Goal: Task Accomplishment & Management: Manage account settings

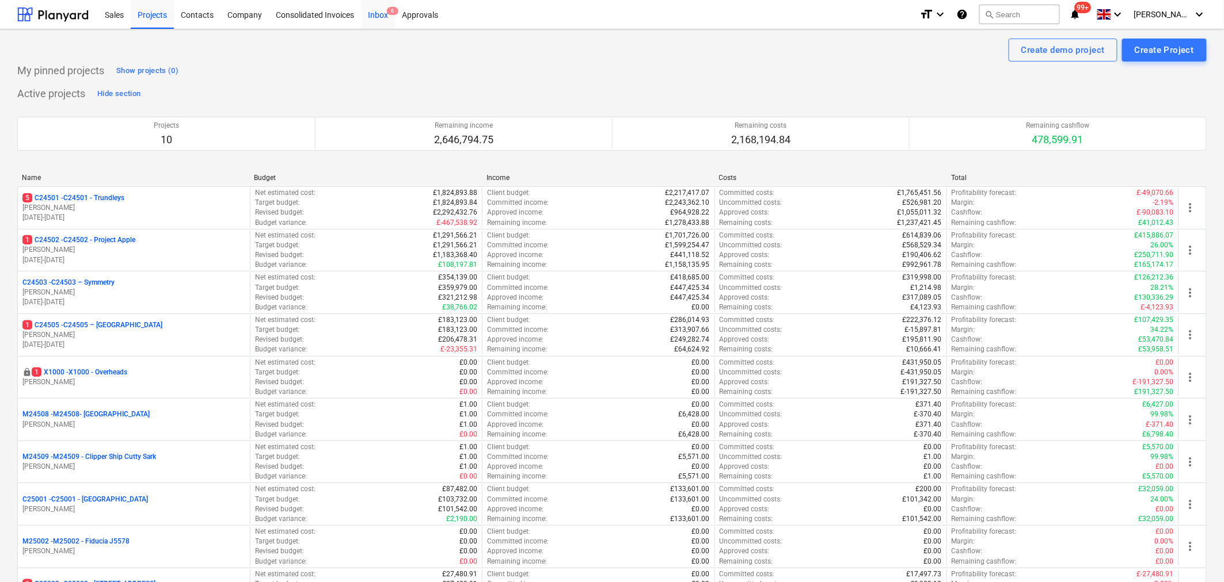
click at [382, 9] on div "Inbox 6" at bounding box center [378, 13] width 34 height 29
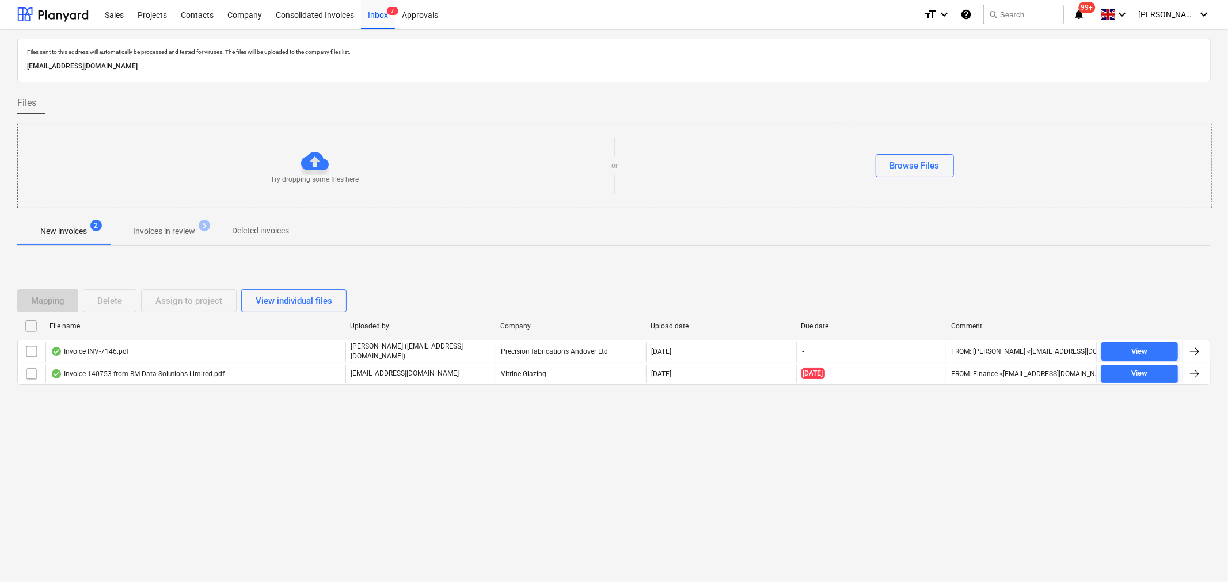
click at [124, 353] on div "Invoice INV-7146.pdf" at bounding box center [90, 351] width 78 height 9
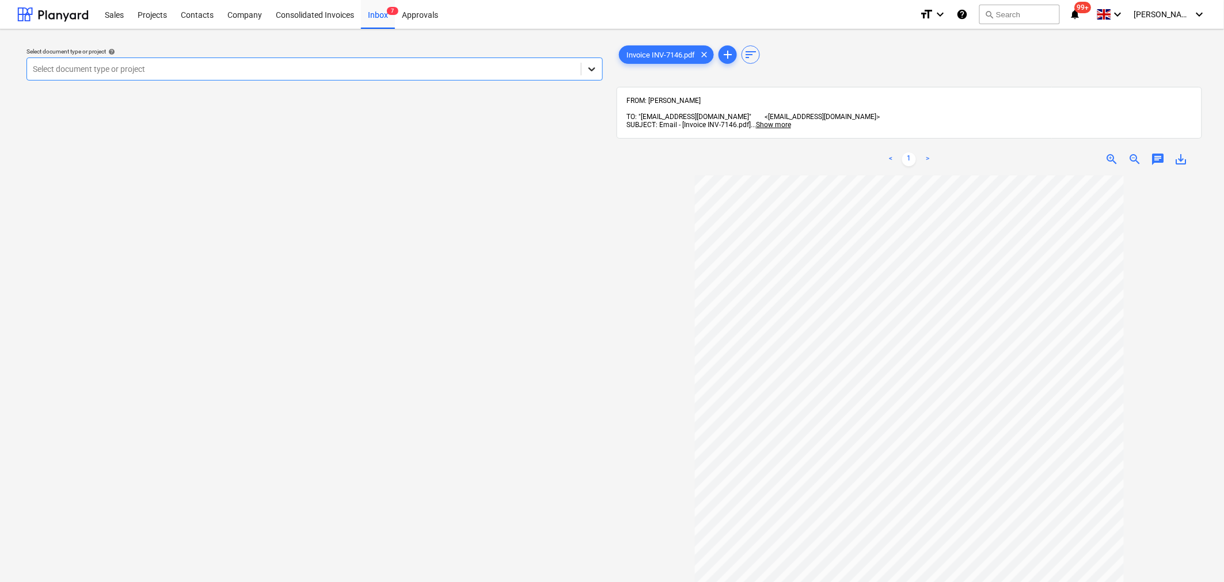
click at [594, 71] on icon at bounding box center [592, 69] width 12 height 12
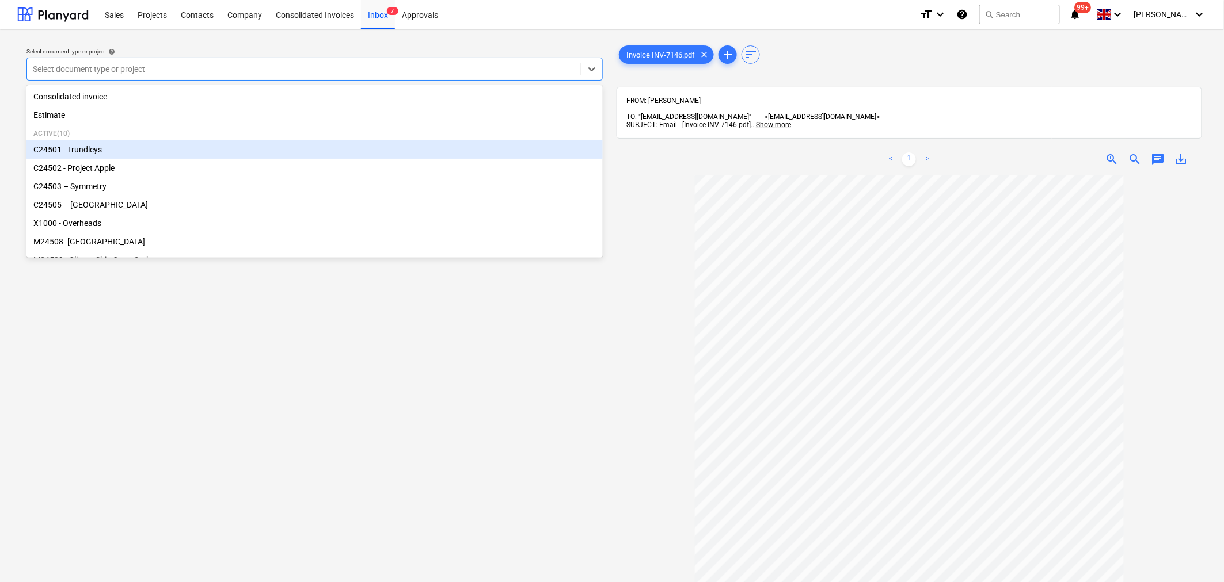
click at [399, 148] on div "C24501 - Trundleys" at bounding box center [314, 149] width 576 height 18
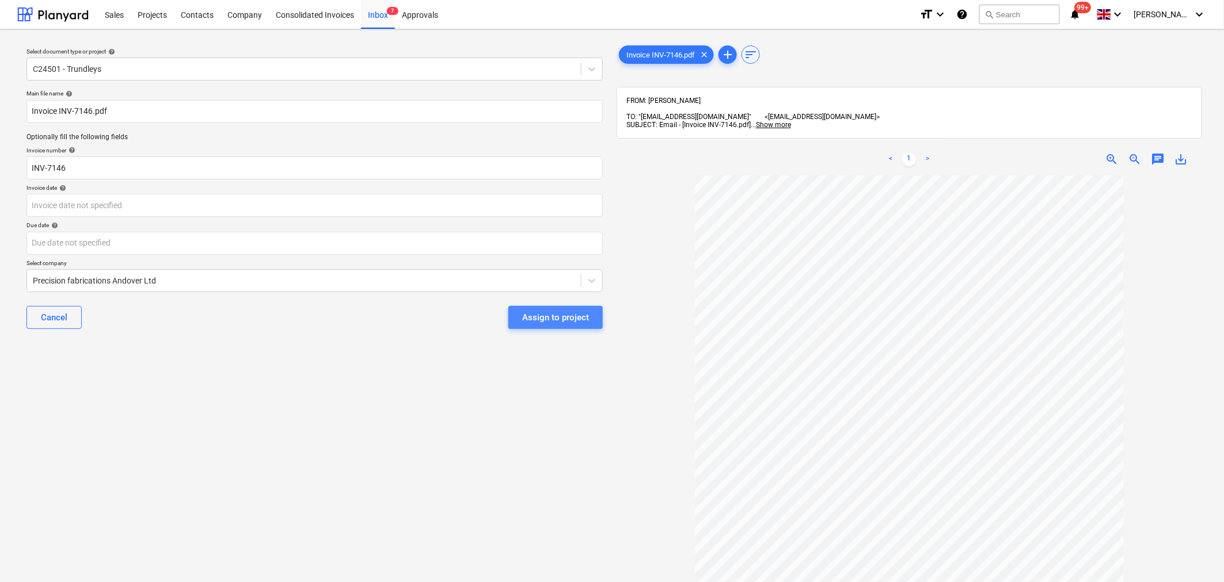
click at [527, 314] on div "Assign to project" at bounding box center [555, 317] width 67 height 15
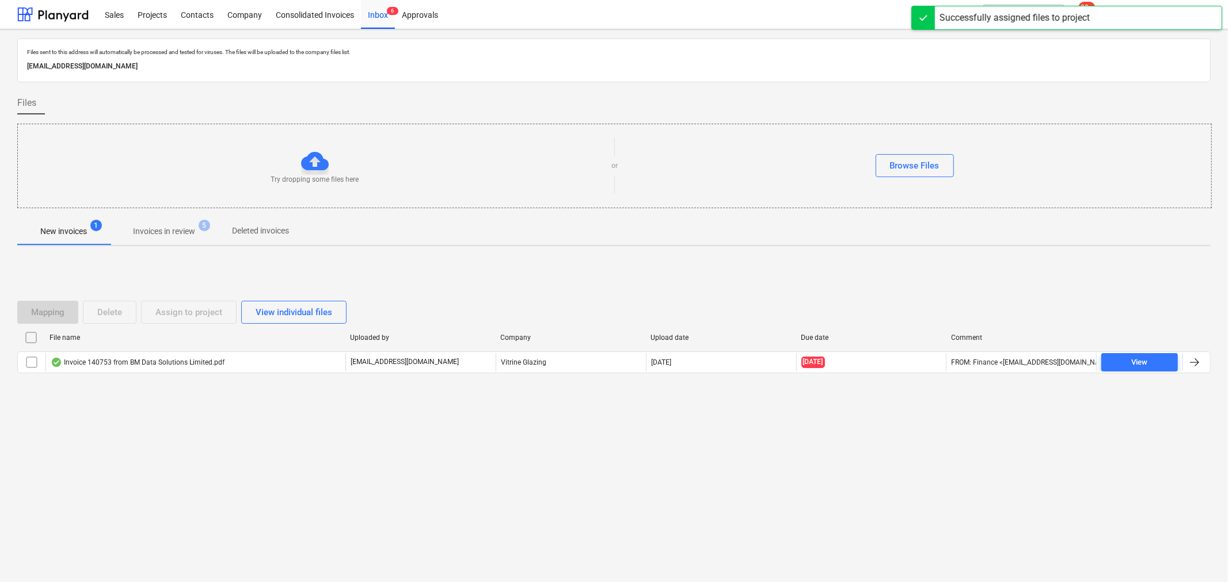
click at [170, 229] on p "Invoices in review" at bounding box center [164, 232] width 62 height 12
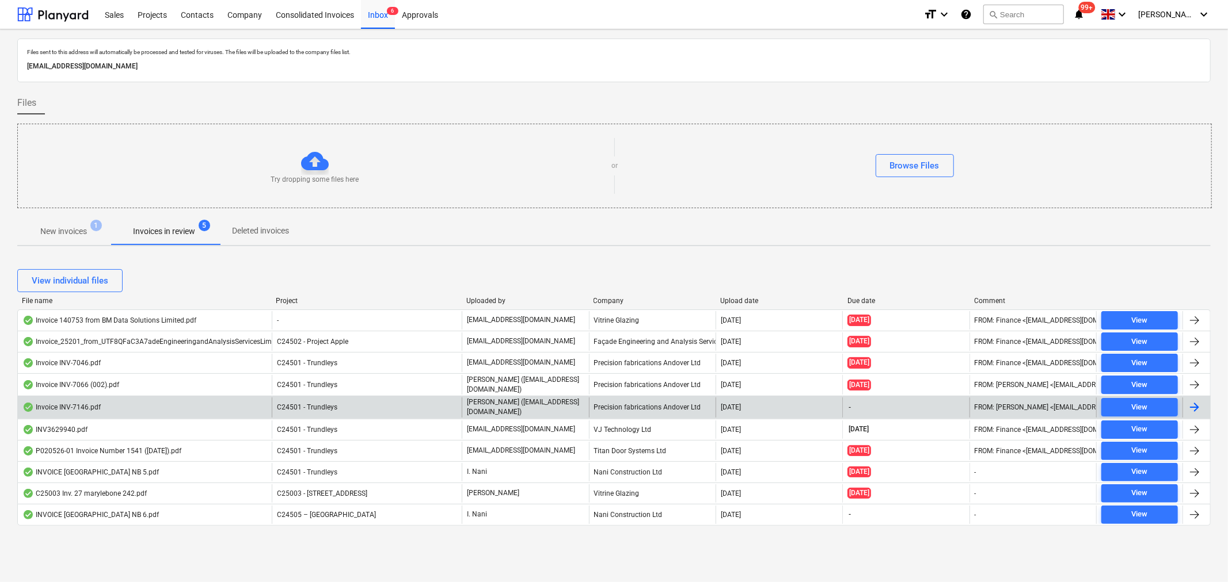
click at [1199, 406] on div at bounding box center [1194, 408] width 14 height 14
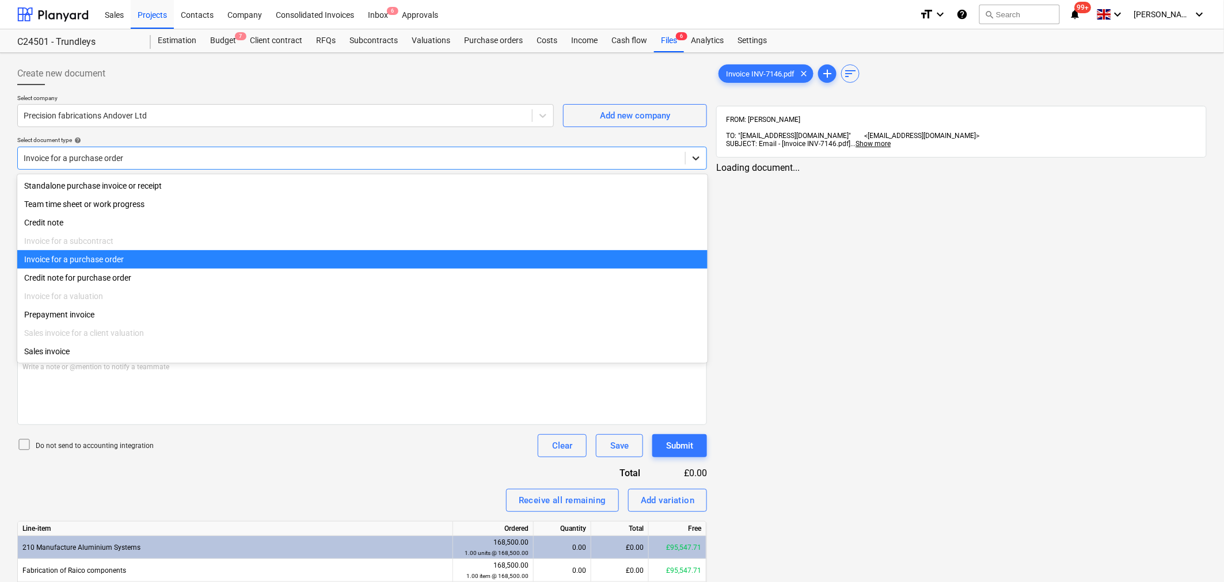
click at [696, 161] on icon at bounding box center [696, 159] width 12 height 12
click at [643, 262] on div "Invoice for a purchase order" at bounding box center [362, 259] width 690 height 18
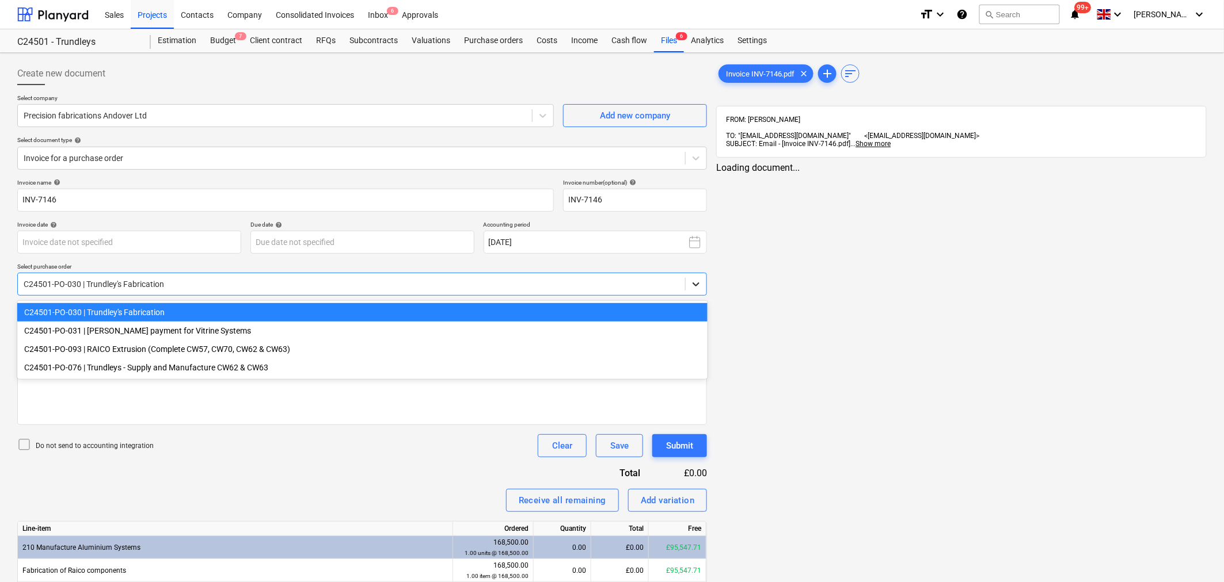
click at [699, 284] on icon at bounding box center [696, 285] width 12 height 12
click at [288, 315] on div "C24501-PO-030 | Trundley's Fabrication" at bounding box center [362, 312] width 690 height 18
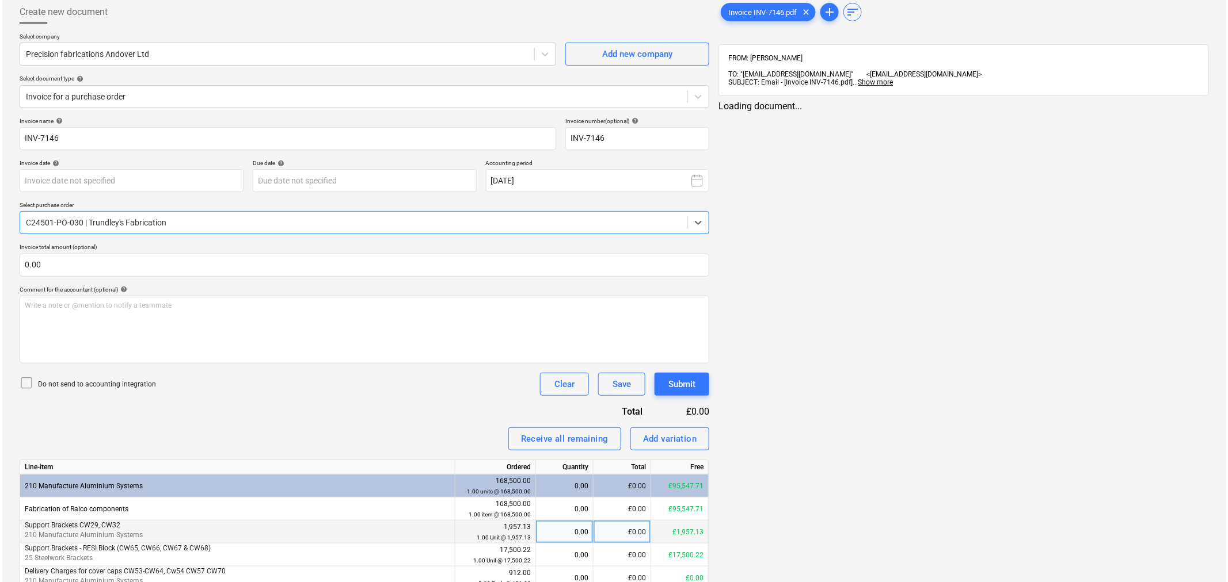
scroll to position [231, 0]
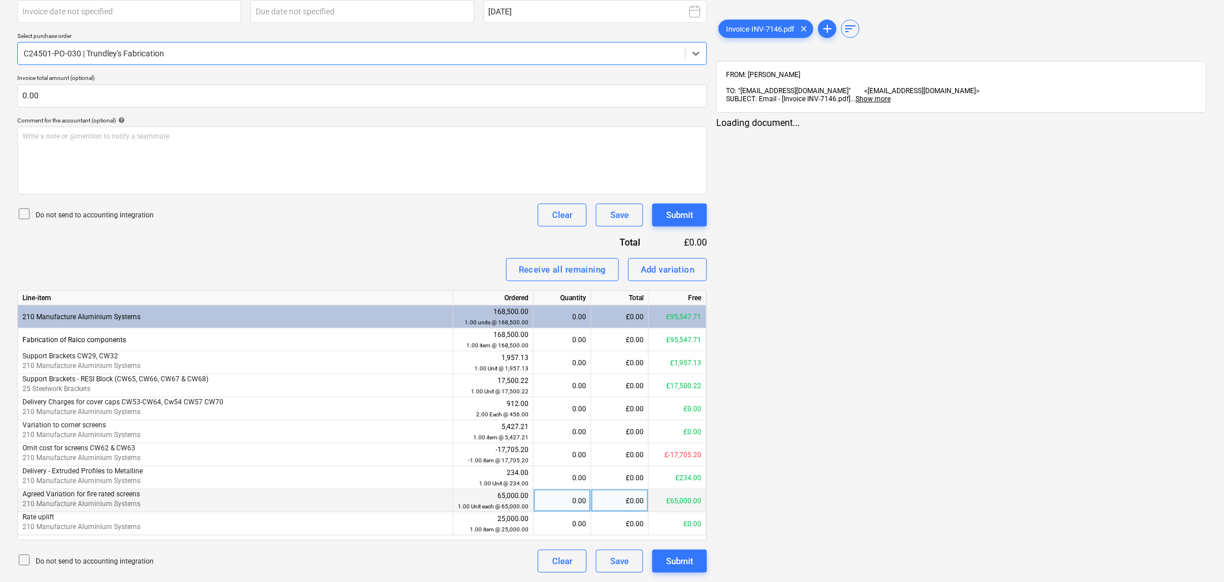
click at [612, 502] on div "£0.00" at bounding box center [620, 501] width 58 height 23
type input "65000"
click at [770, 25] on span "Invoice INV-7146.pdf" at bounding box center [760, 29] width 82 height 9
click at [691, 559] on div "Submit" at bounding box center [679, 561] width 27 height 15
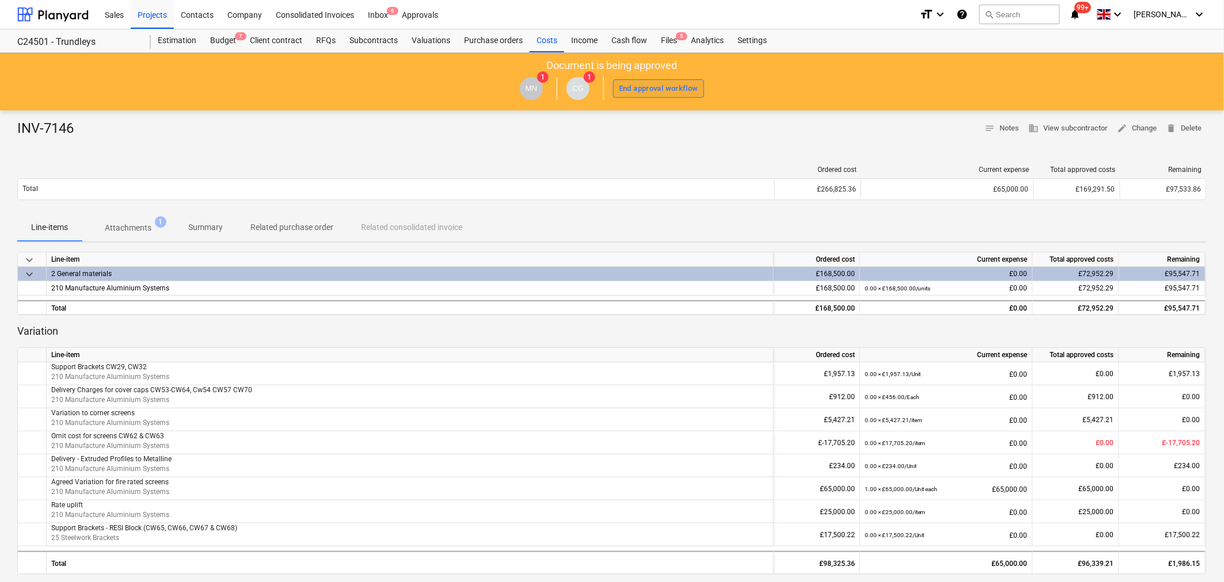
click at [655, 86] on div "End approval workflow" at bounding box center [658, 88] width 79 height 13
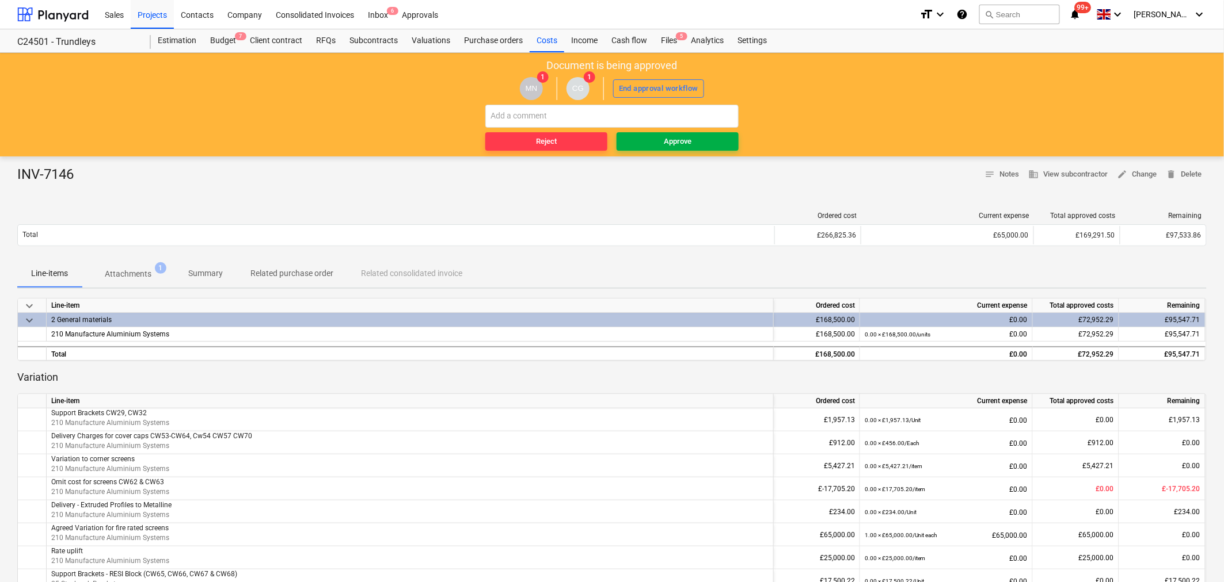
click at [659, 144] on span "Approve" at bounding box center [677, 141] width 113 height 13
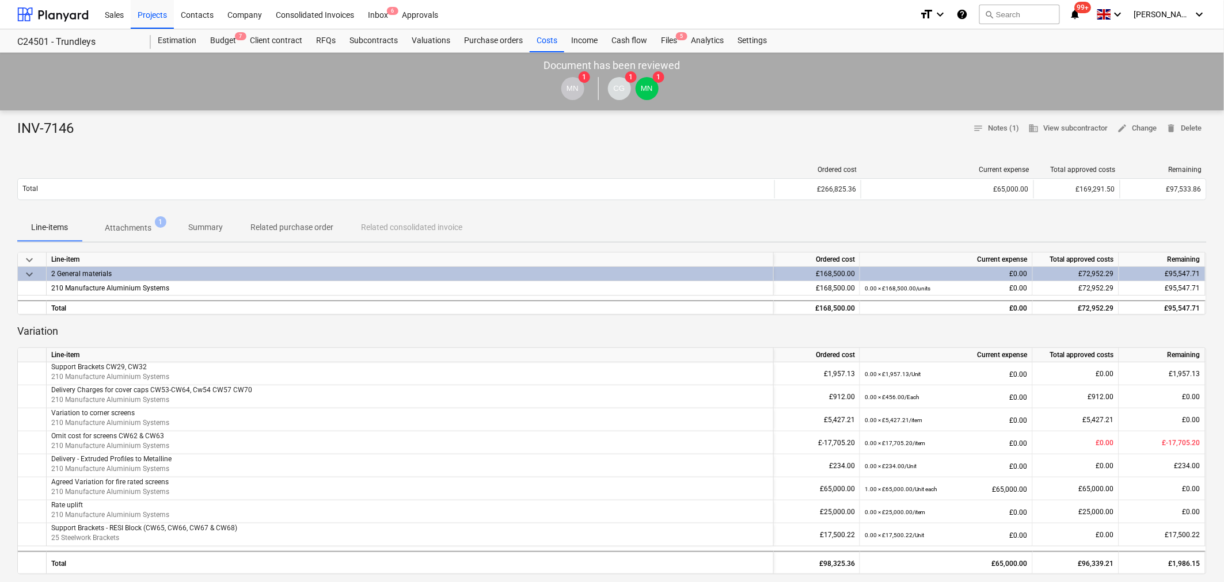
click at [136, 226] on p "Attachments" at bounding box center [128, 228] width 47 height 12
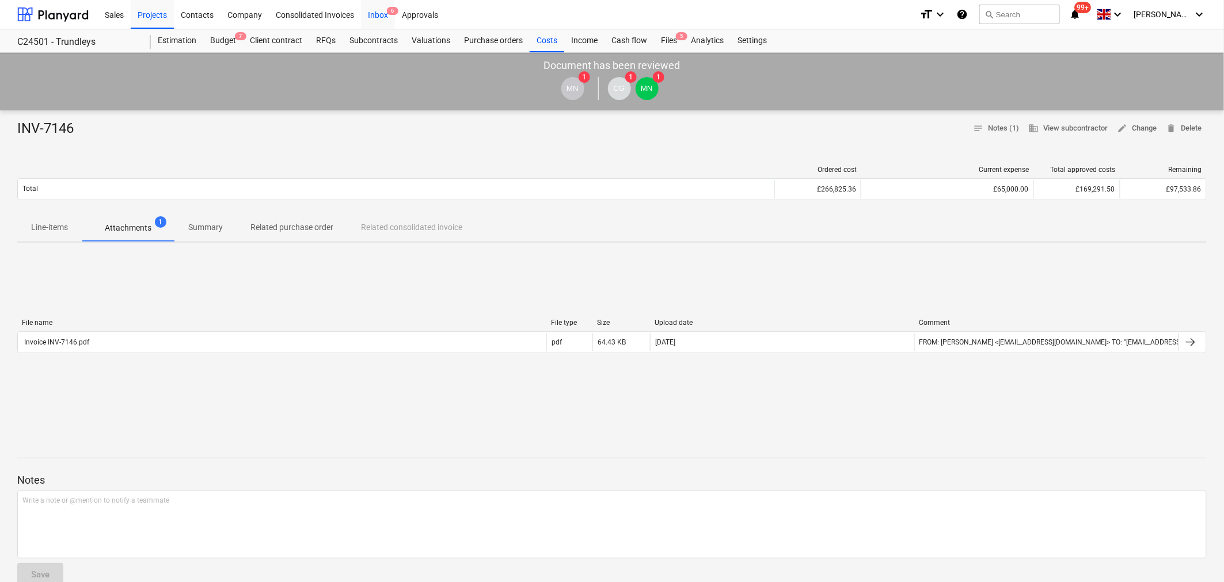
click at [384, 18] on div "Inbox 6" at bounding box center [378, 13] width 34 height 29
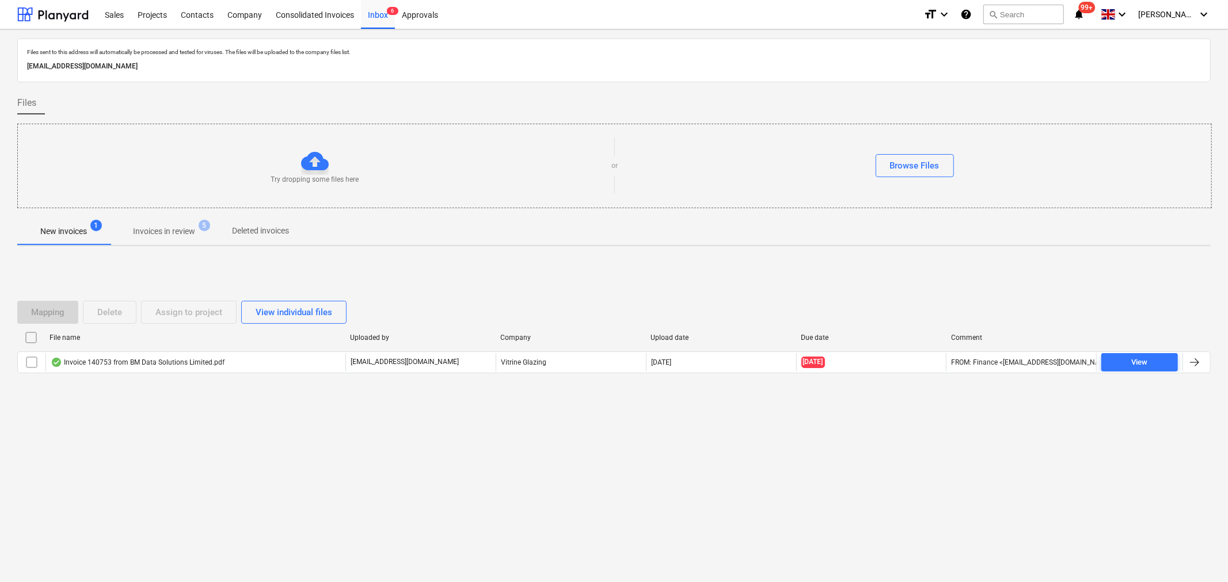
click at [162, 229] on p "Invoices in review" at bounding box center [164, 232] width 62 height 12
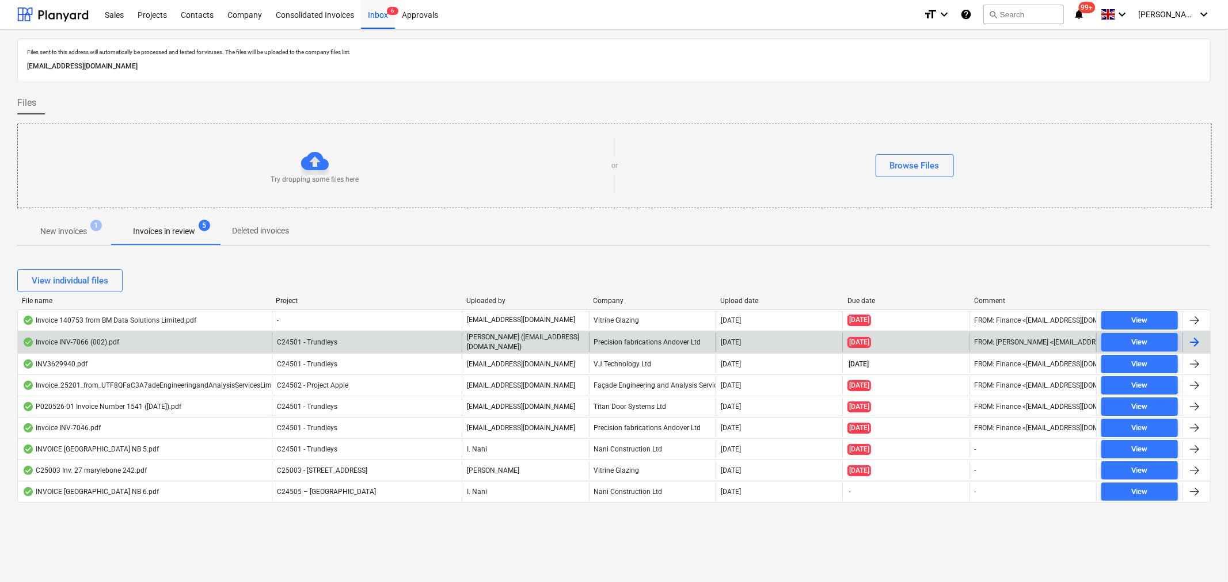
click at [1192, 340] on div at bounding box center [1194, 343] width 14 height 14
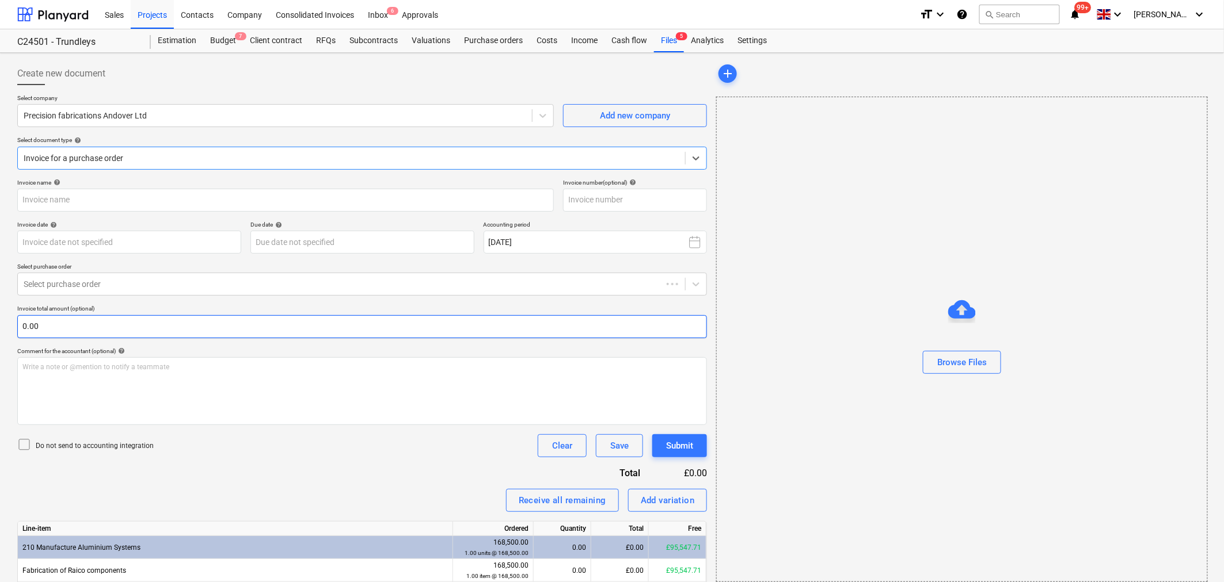
type input "INV-7066"
type input "[DATE]"
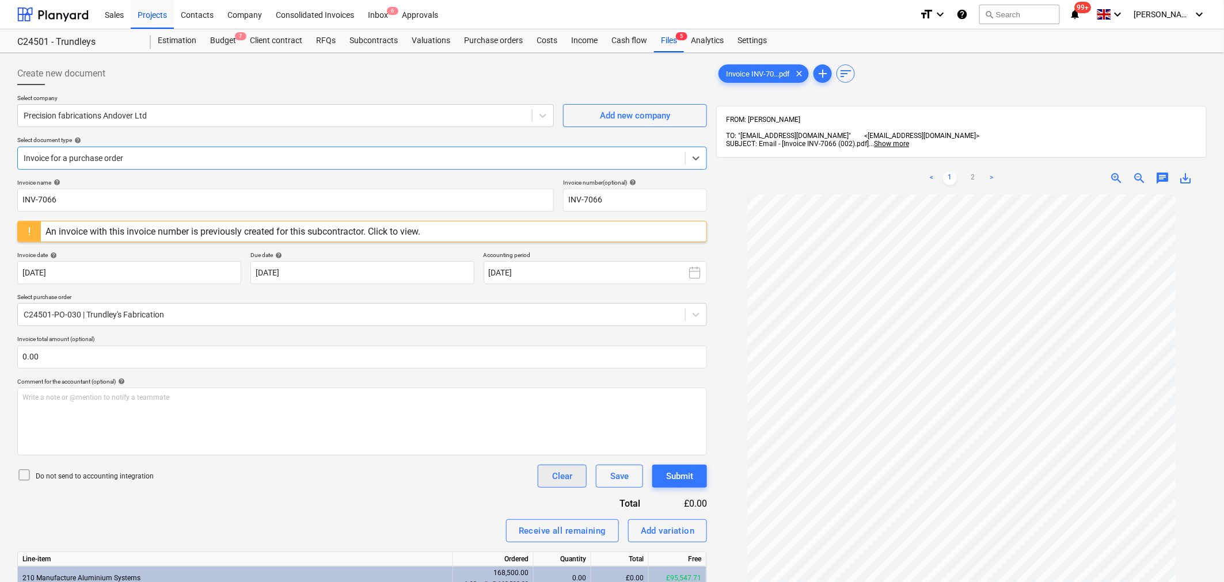
click at [566, 480] on div "Clear" at bounding box center [562, 476] width 20 height 15
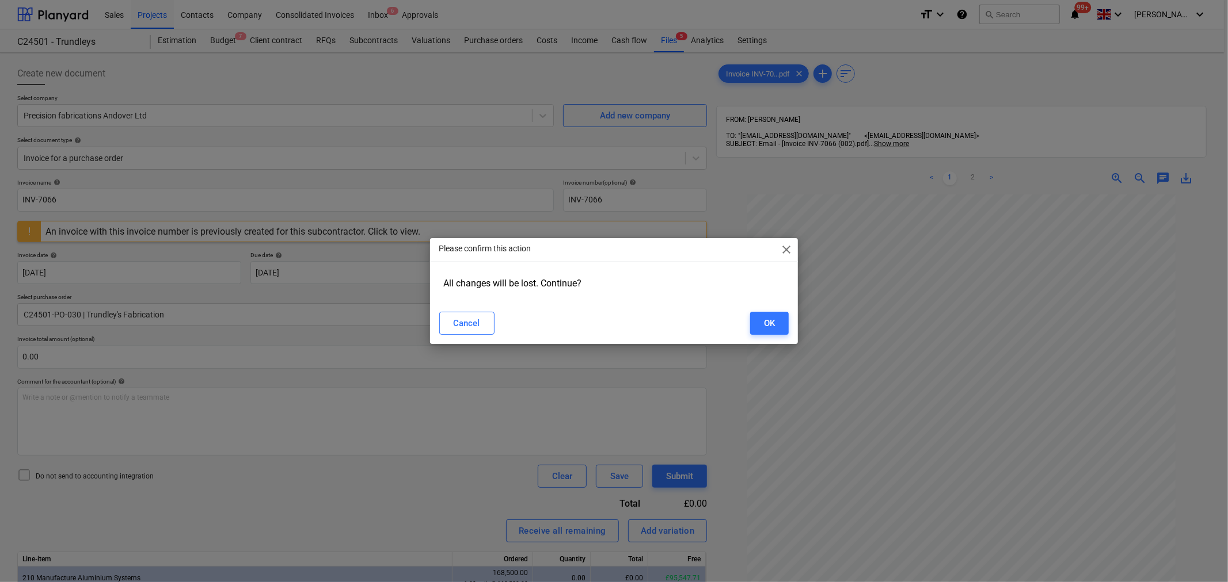
click at [618, 482] on div "Please confirm this action close All changes will be lost. Continue? Cancel OK" at bounding box center [614, 291] width 1228 height 582
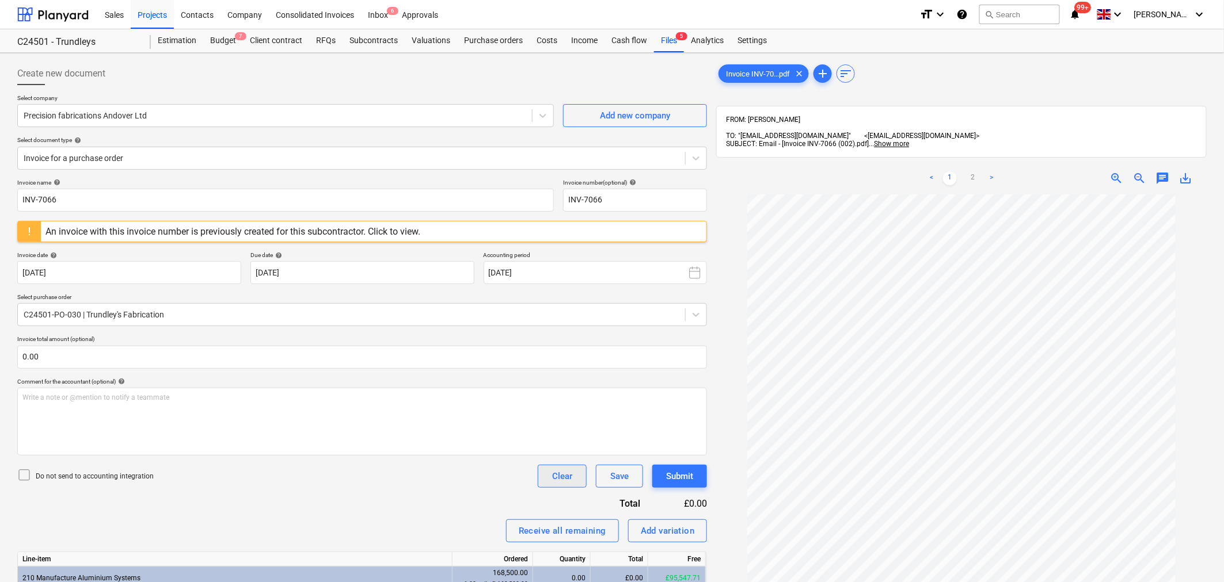
click at [570, 475] on div "Clear" at bounding box center [562, 476] width 20 height 15
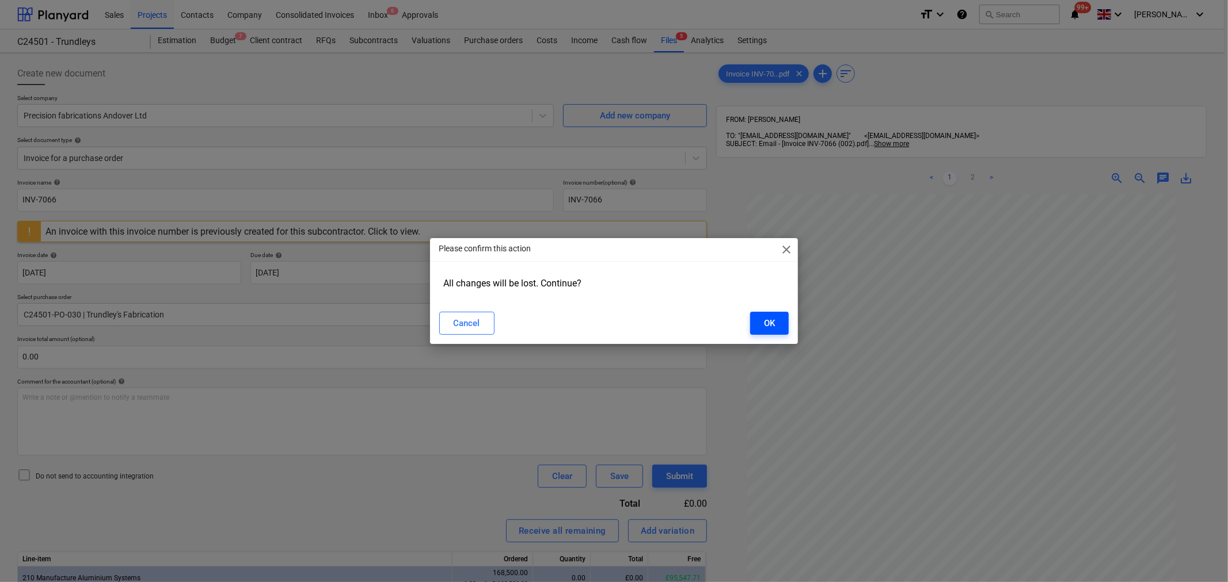
click at [779, 321] on button "OK" at bounding box center [769, 323] width 39 height 23
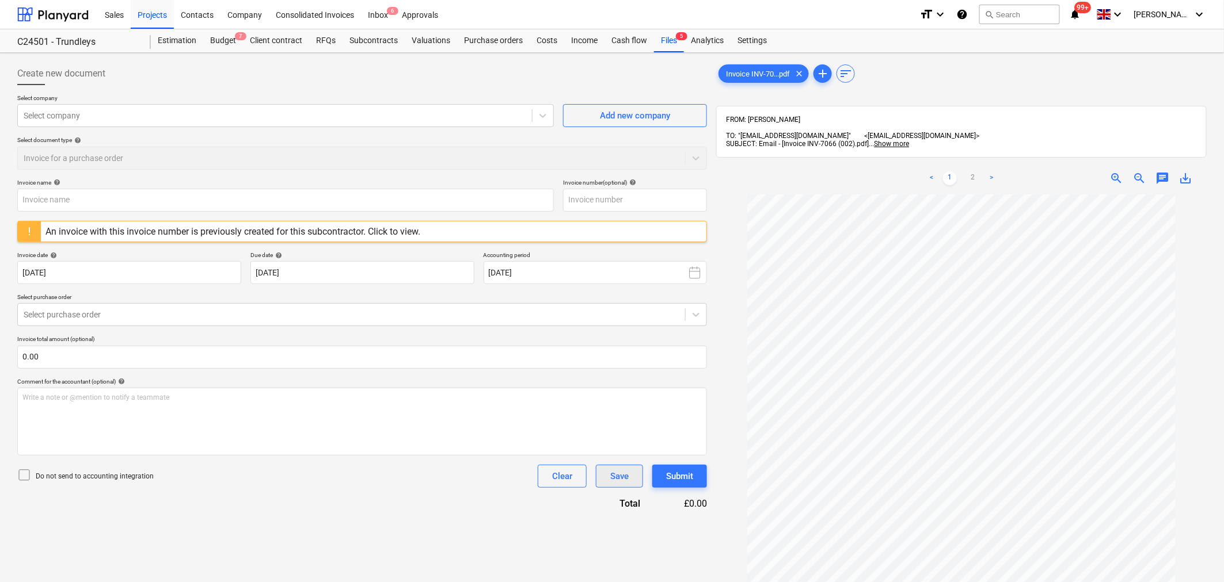
click at [622, 481] on div "Save" at bounding box center [619, 476] width 18 height 15
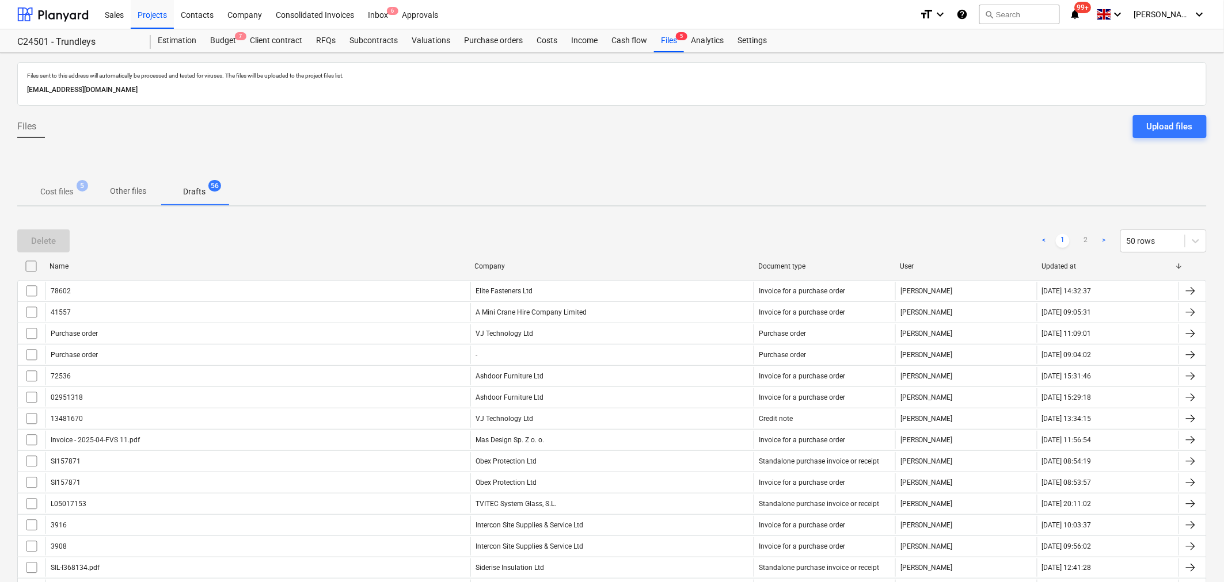
click at [492, 263] on div "Company" at bounding box center [612, 266] width 275 height 8
checkbox input "false"
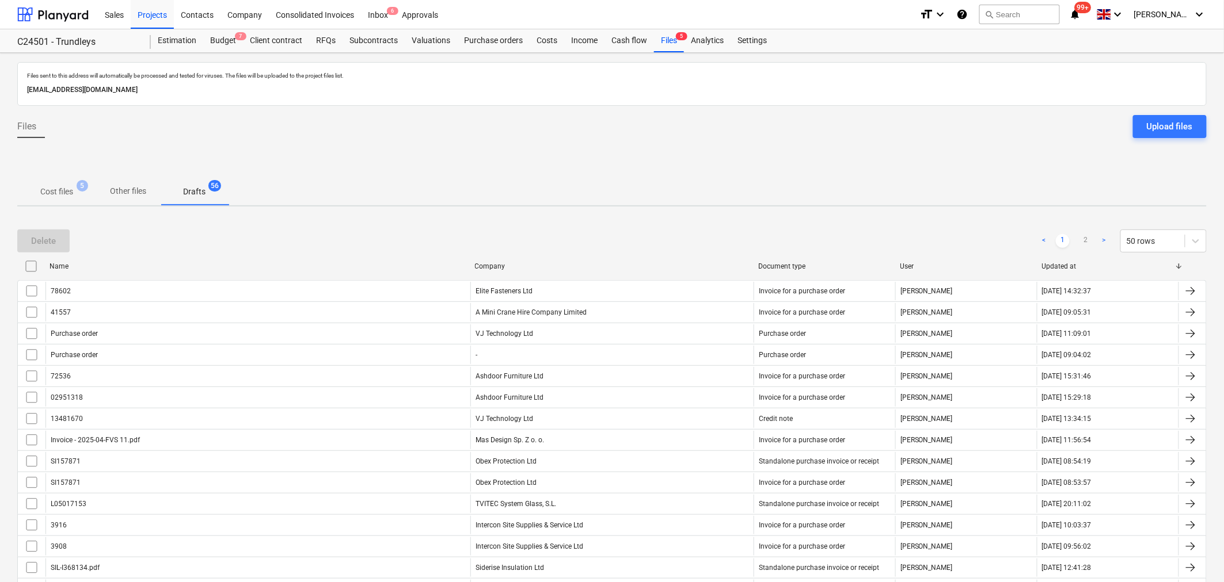
checkbox input "false"
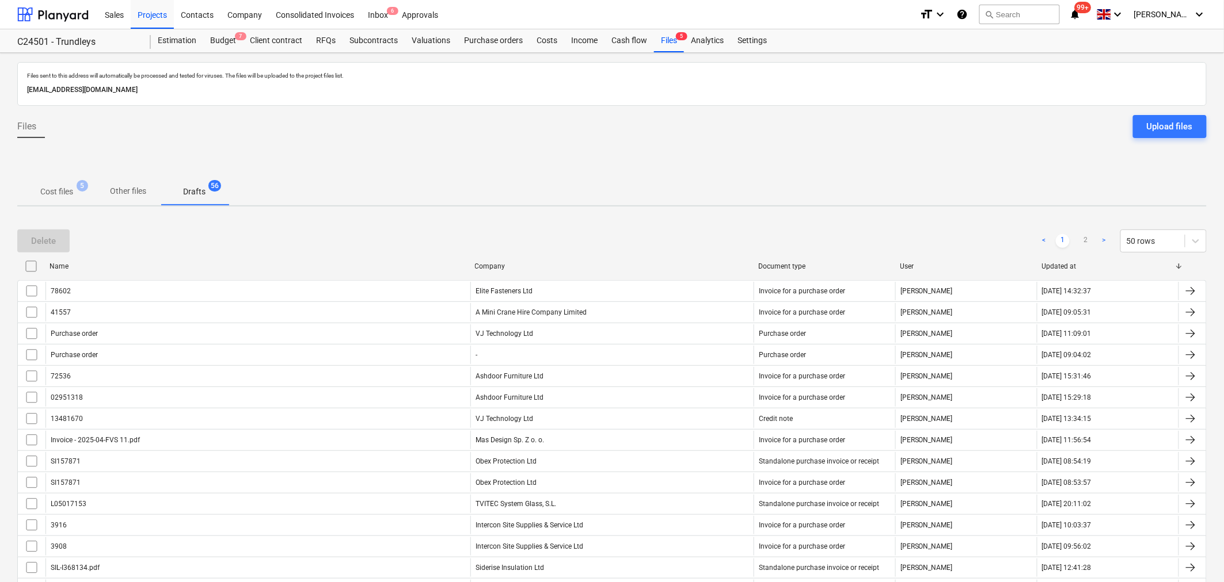
checkbox input "false"
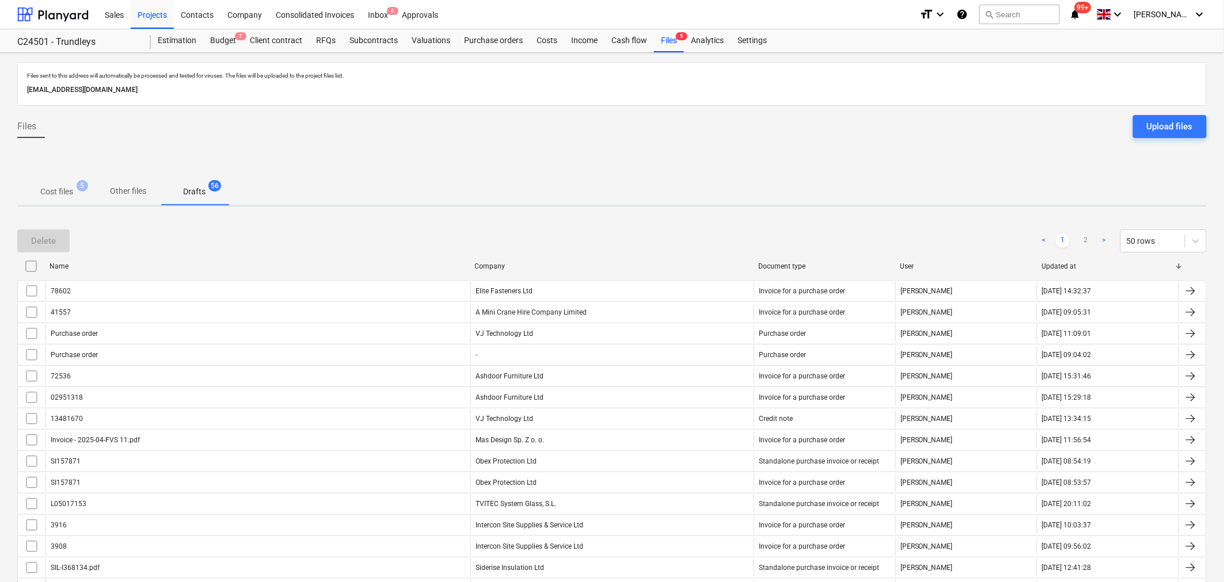
checkbox input "false"
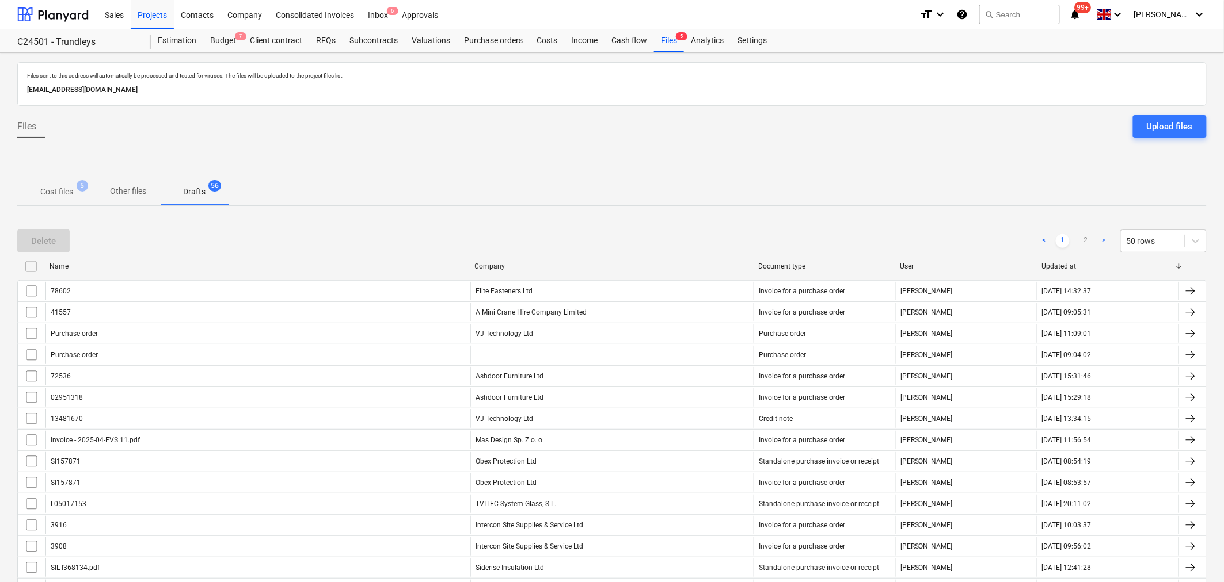
checkbox input "false"
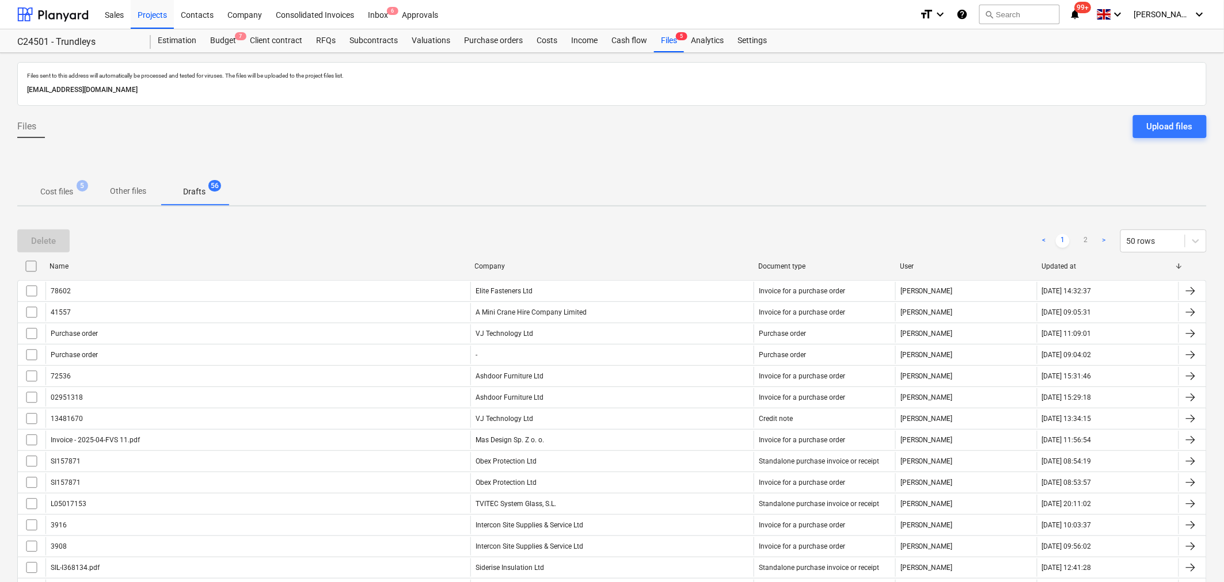
checkbox input "false"
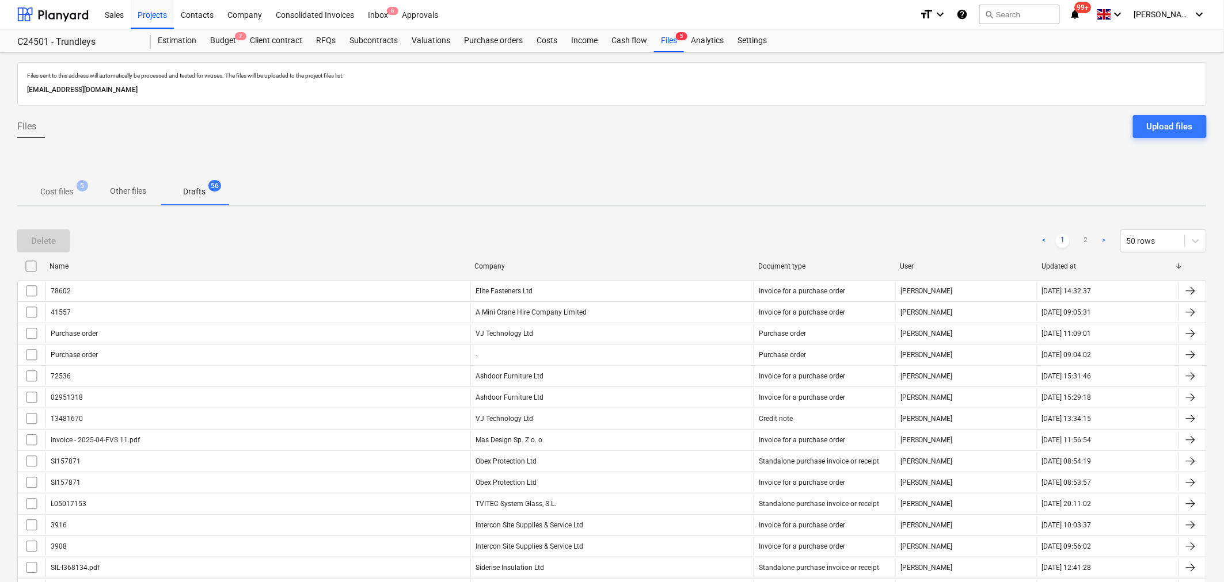
checkbox input "false"
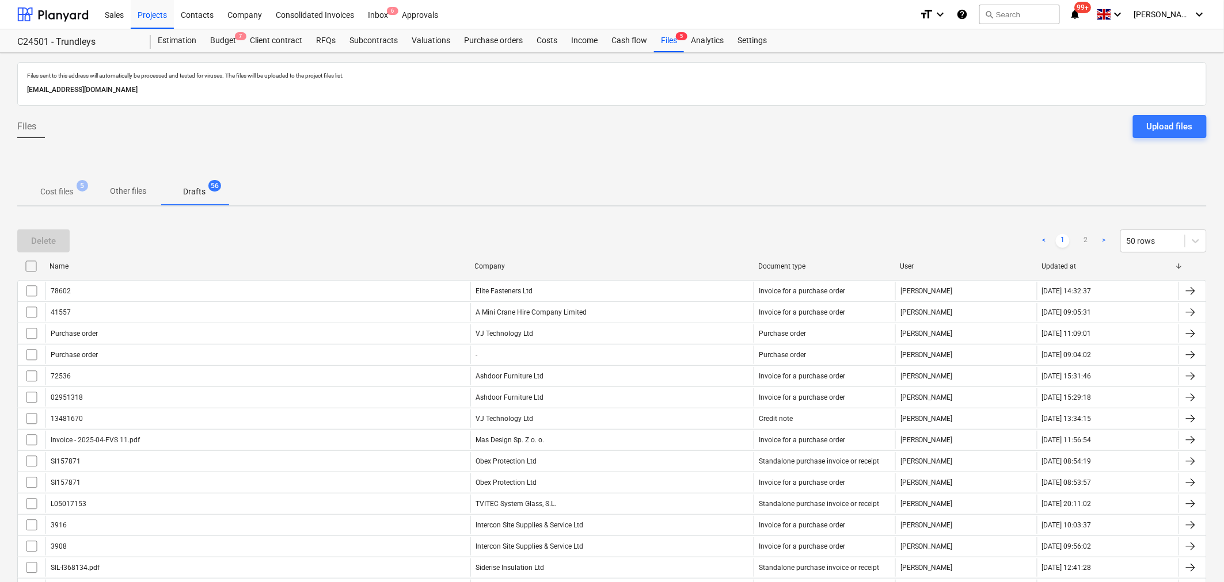
checkbox input "false"
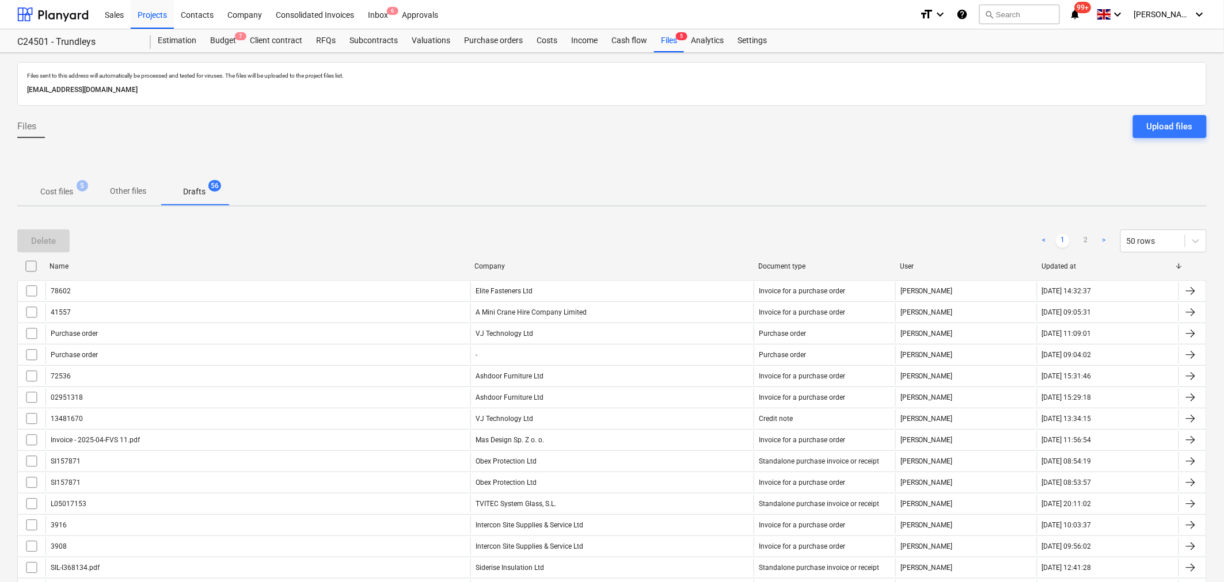
checkbox input "false"
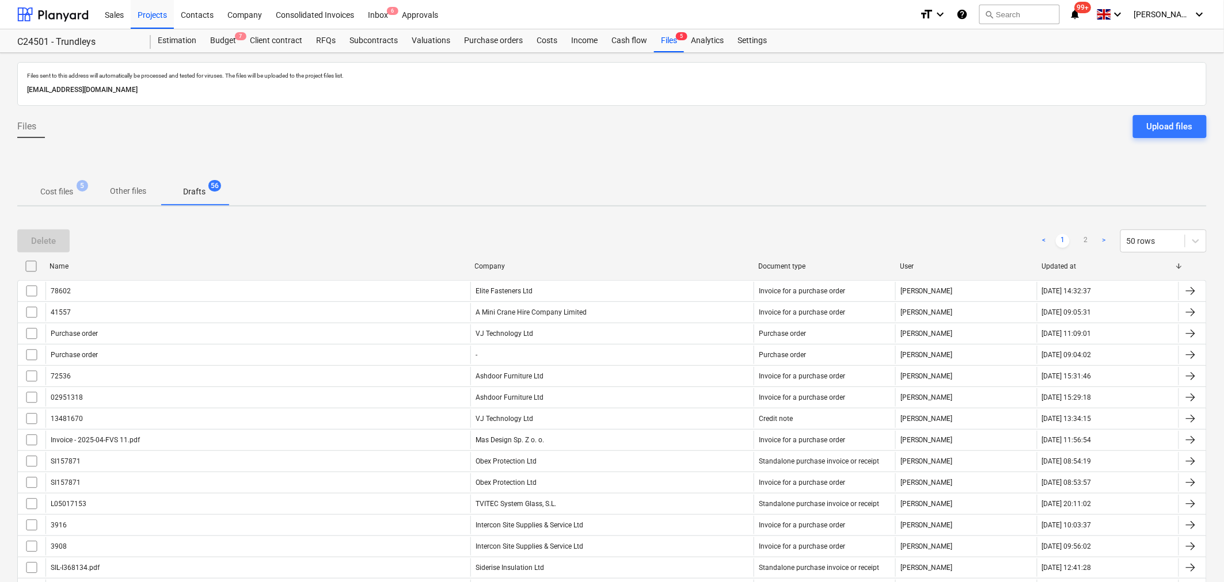
checkbox input "false"
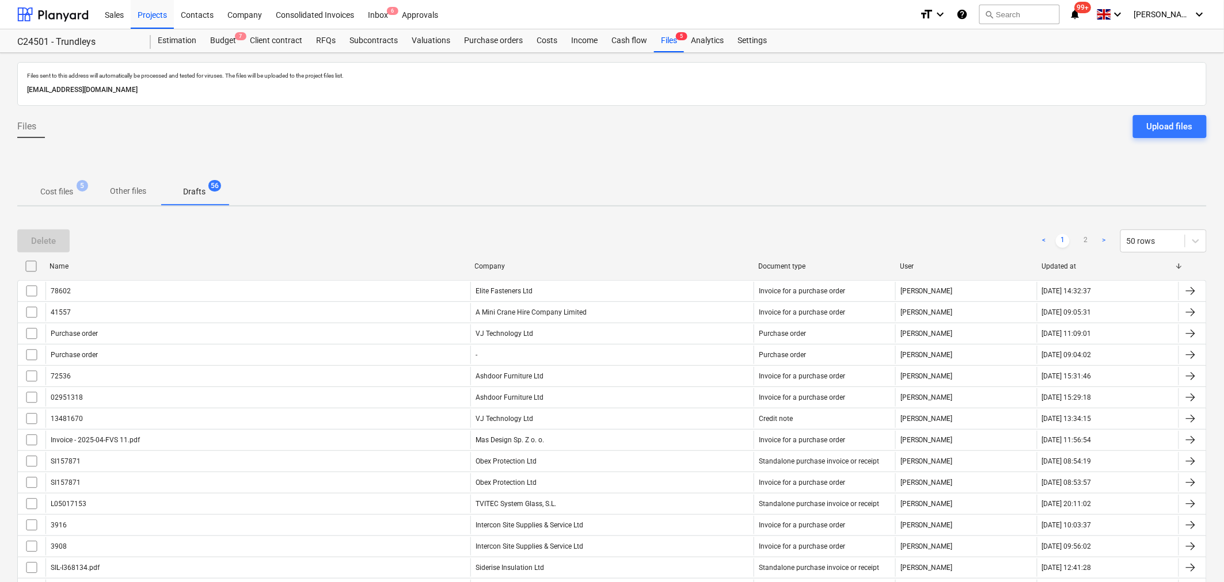
checkbox input "false"
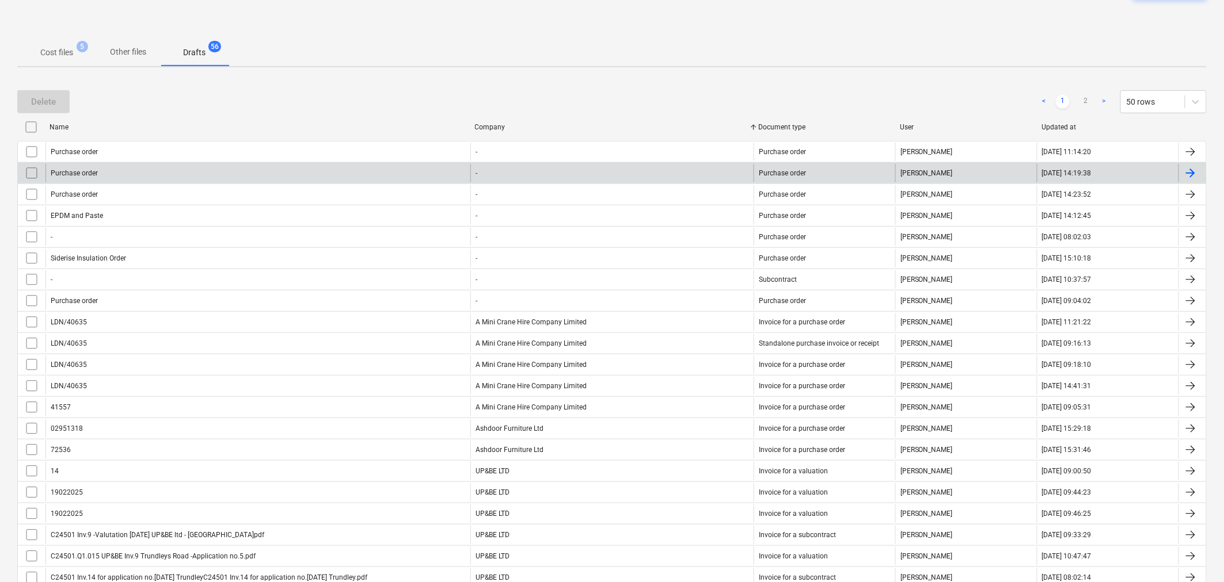
scroll to position [64, 0]
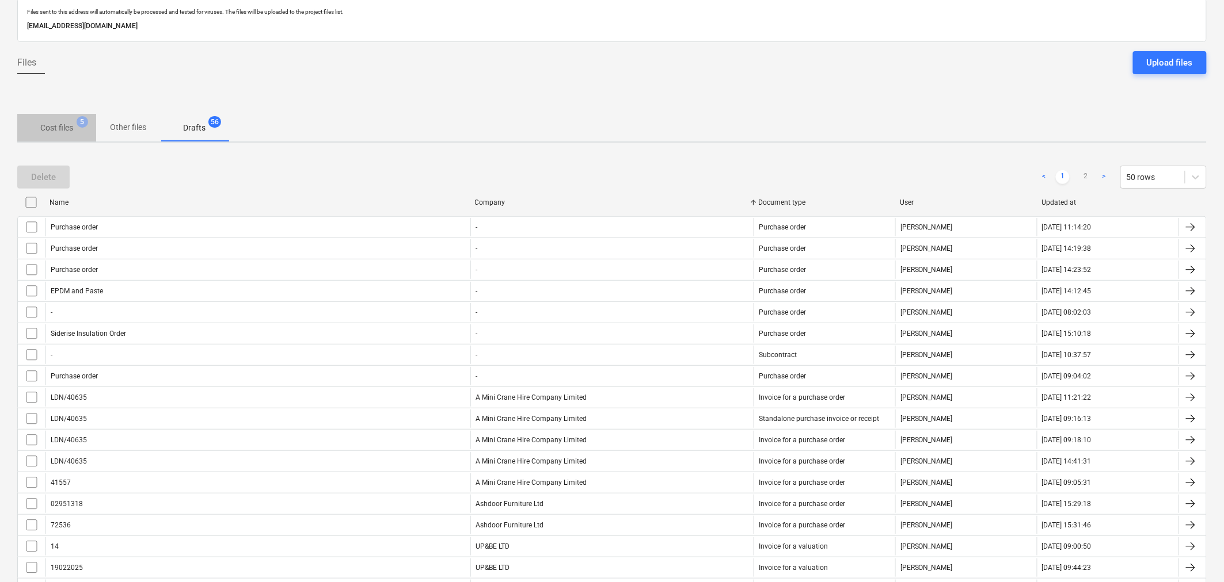
click at [54, 127] on p "Cost files" at bounding box center [56, 128] width 33 height 12
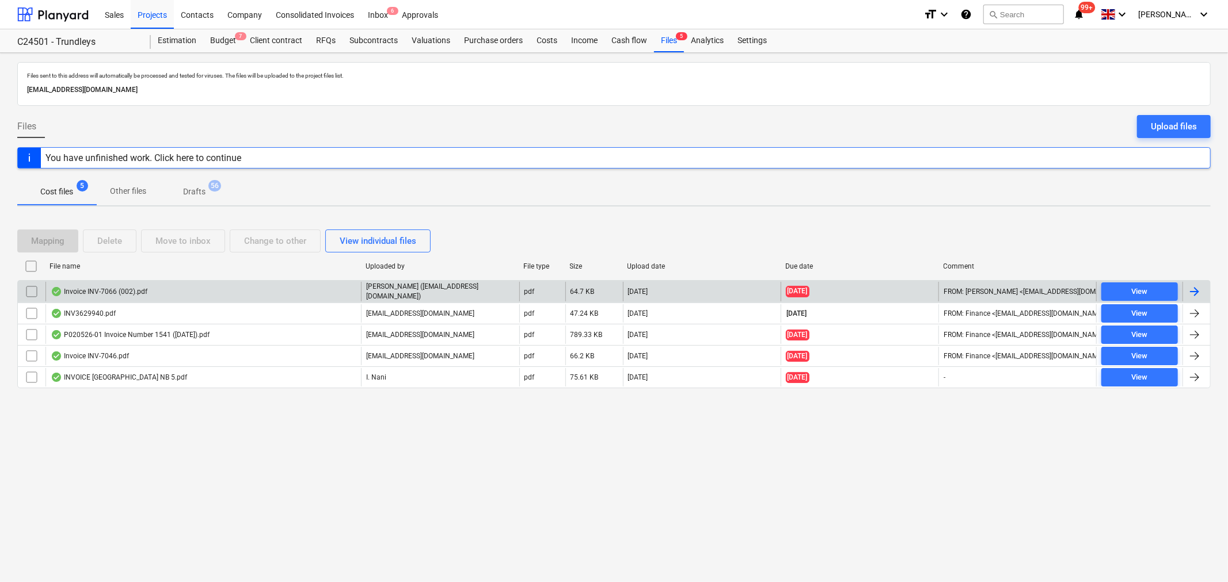
click at [32, 290] on input "checkbox" at bounding box center [31, 292] width 18 height 18
click at [118, 242] on div "Delete" at bounding box center [109, 241] width 25 height 15
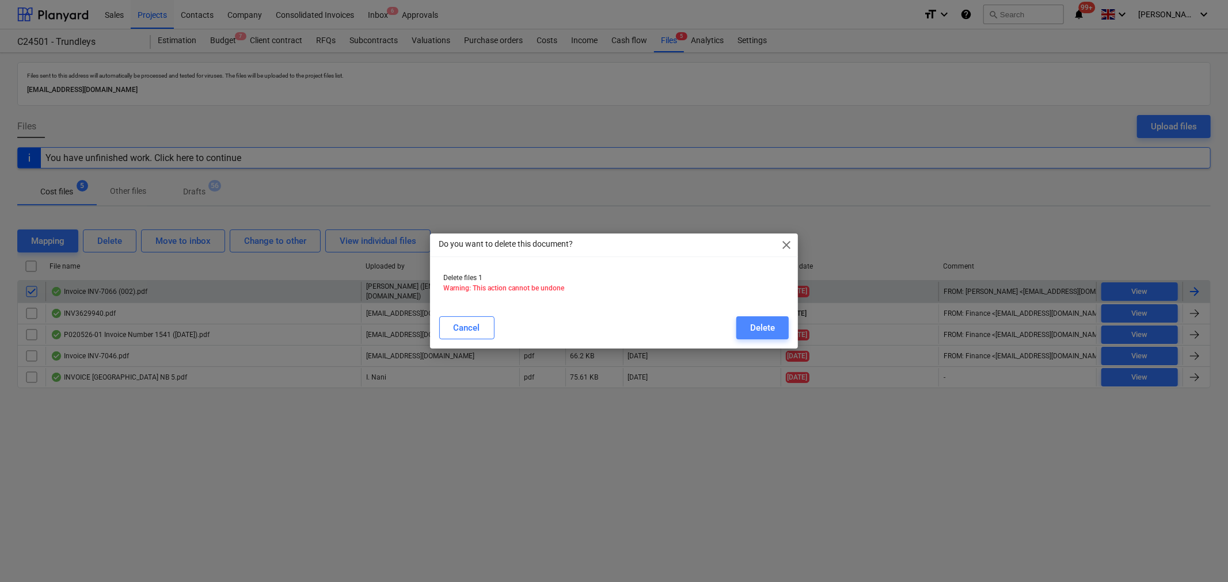
click at [758, 325] on div "Delete" at bounding box center [762, 328] width 25 height 15
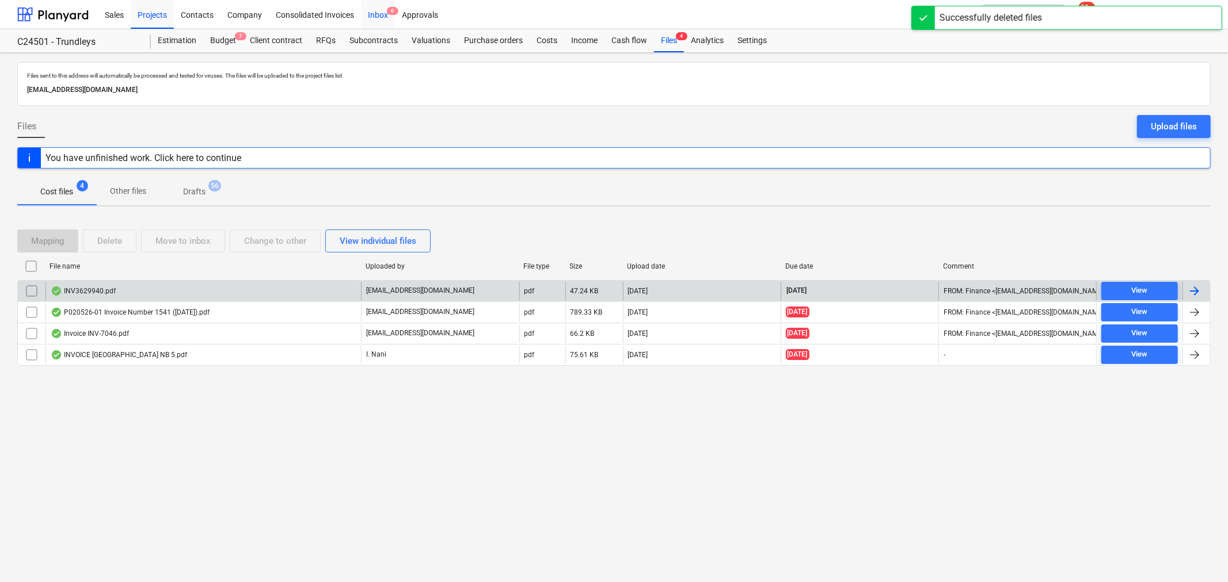
click at [378, 13] on div "Inbox 6" at bounding box center [378, 13] width 34 height 29
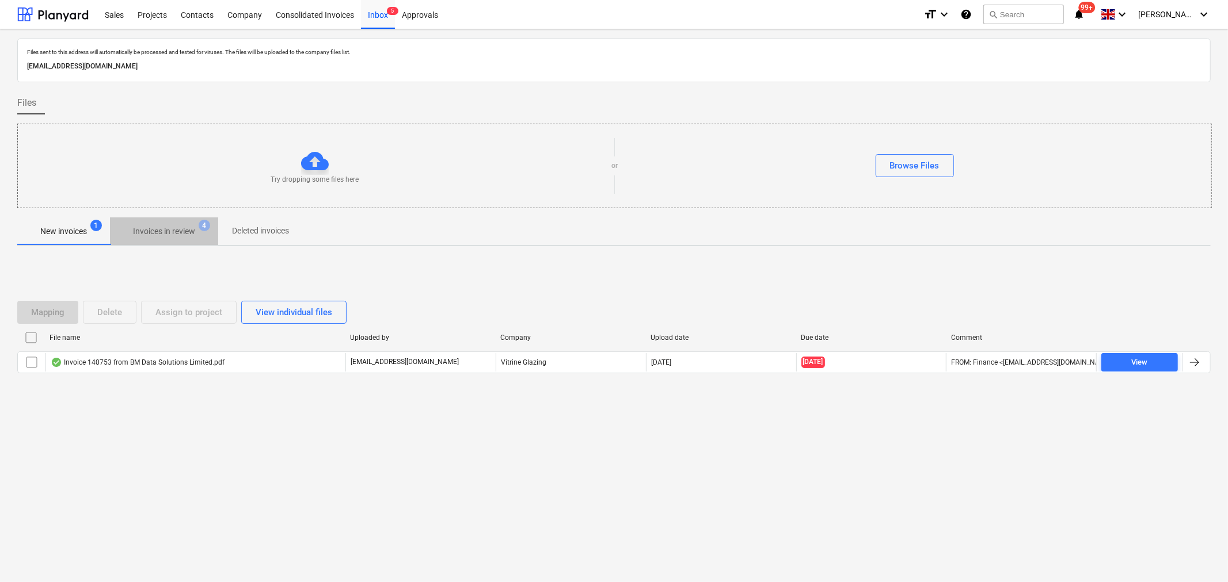
click at [180, 232] on p "Invoices in review" at bounding box center [164, 232] width 62 height 12
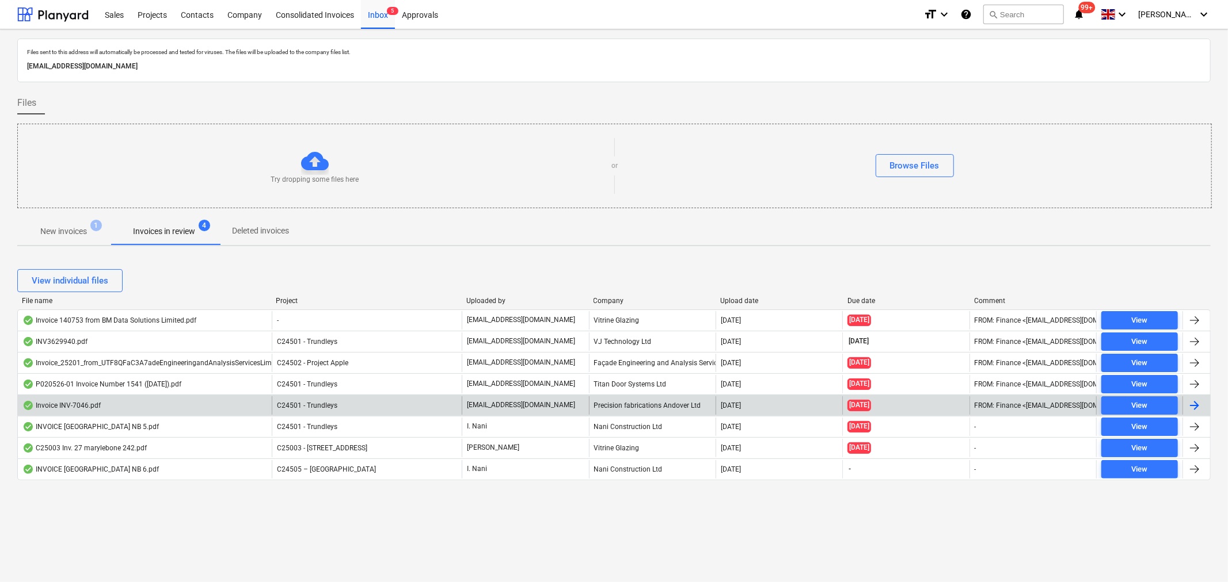
click at [1191, 405] on div at bounding box center [1194, 406] width 14 height 14
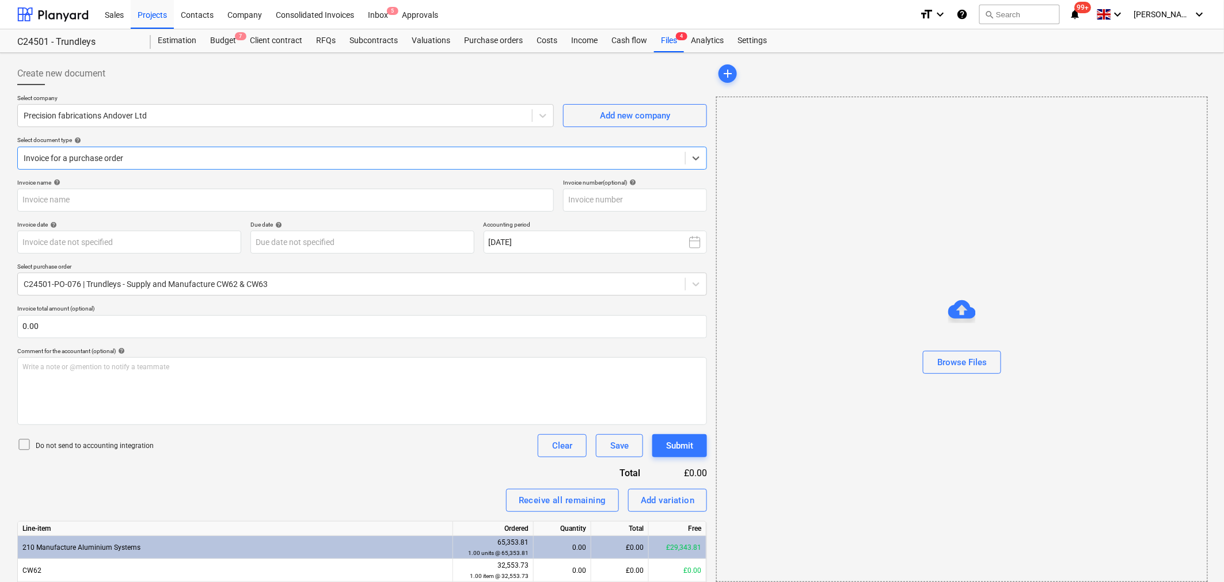
type input "INV-7046"
type input "[DATE]"
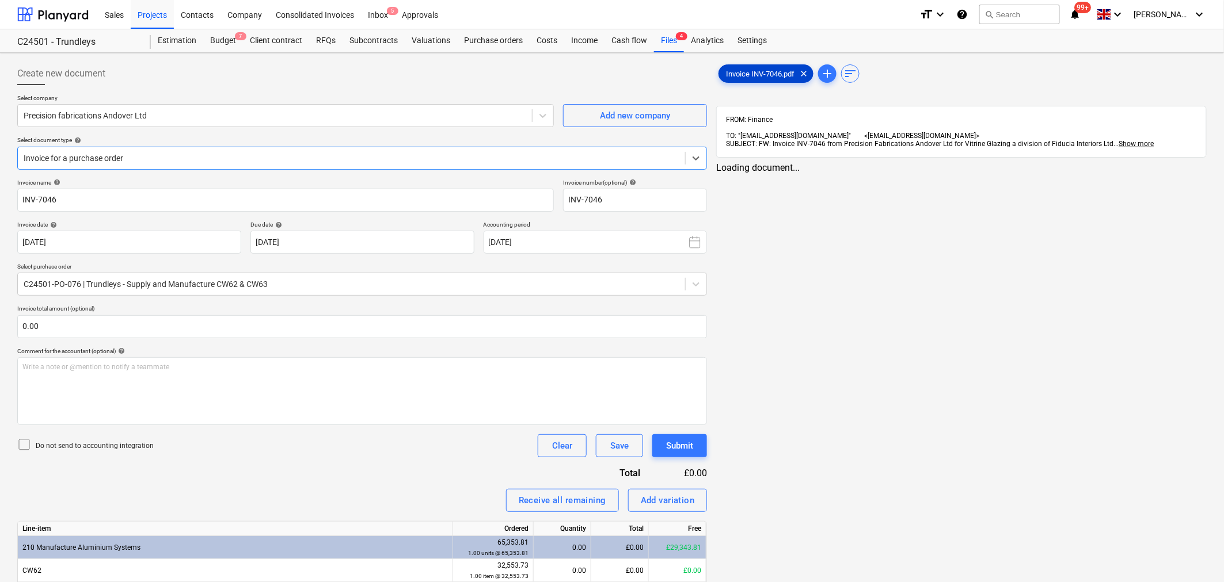
click at [768, 75] on span "Invoice INV-7046.pdf" at bounding box center [760, 74] width 82 height 9
click at [1165, 166] on span "3" at bounding box center [1171, 172] width 12 height 12
click at [1165, 172] on span "chat" at bounding box center [1163, 179] width 14 height 14
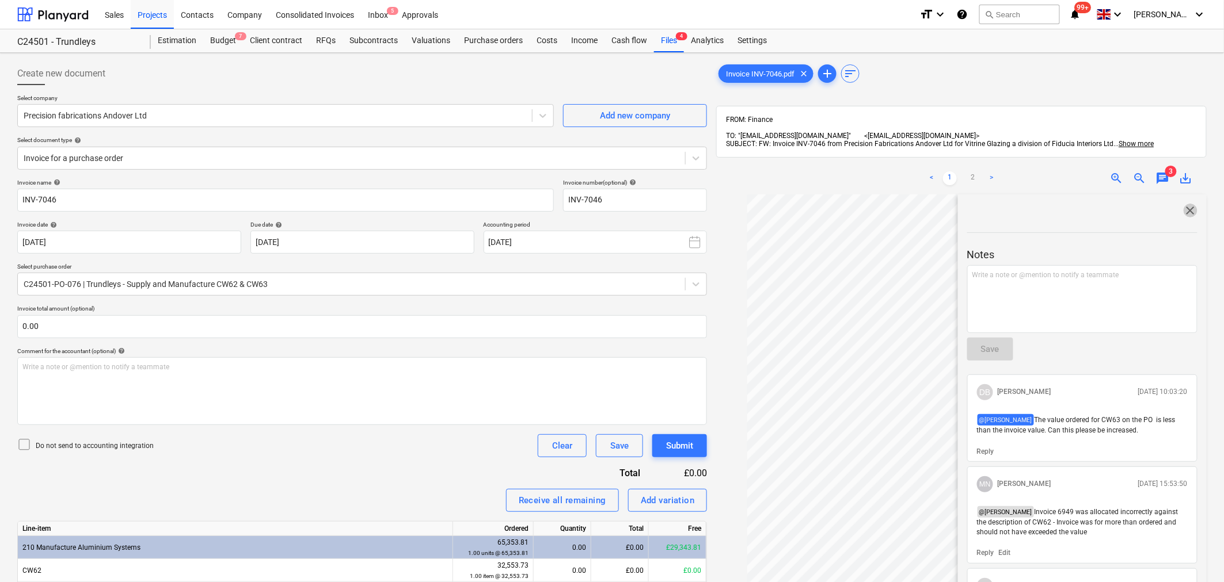
click at [1185, 204] on span "close" at bounding box center [1190, 211] width 14 height 14
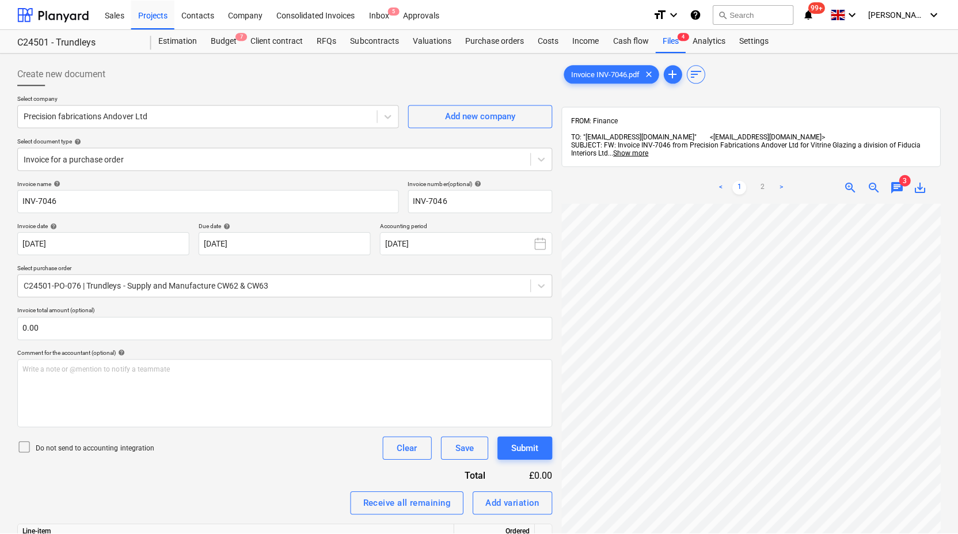
scroll to position [58, 0]
